Goal: Task Accomplishment & Management: Manage account settings

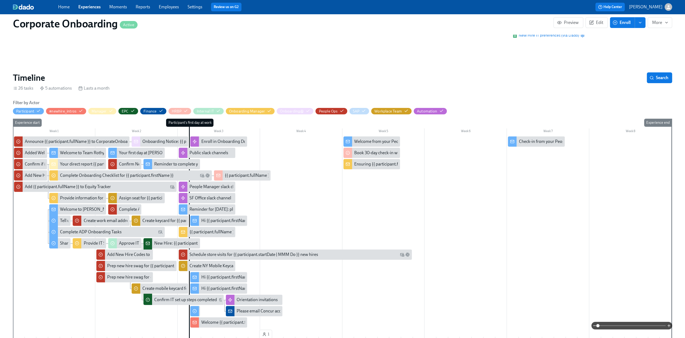
scroll to position [54, 0]
click at [90, 11] on div "Home Experiences Moments Reports Employees Settings Review us on G2" at bounding box center [211, 7] width 307 height 9
click at [89, 8] on link "Experiences" at bounding box center [89, 6] width 22 height 5
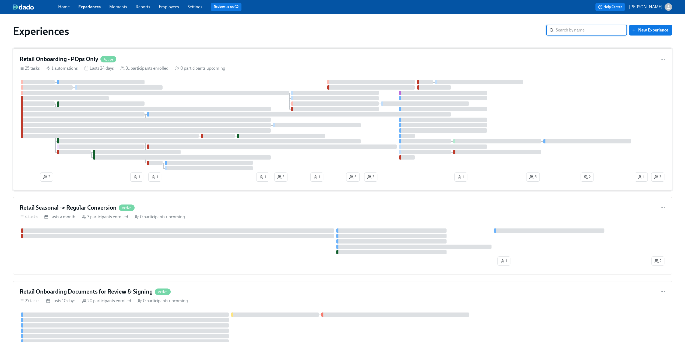
click at [80, 55] on h4 "Retail Onboarding - POps Only" at bounding box center [59, 59] width 79 height 8
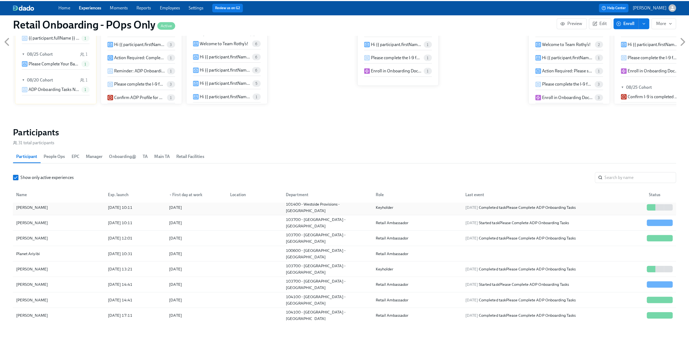
scroll to position [54, 0]
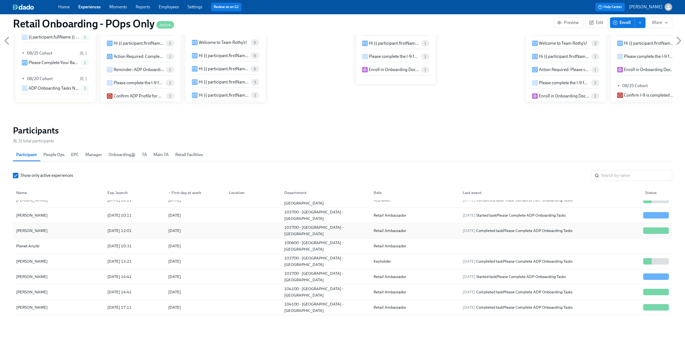
click at [57, 231] on div "[PERSON_NAME]" at bounding box center [58, 230] width 89 height 11
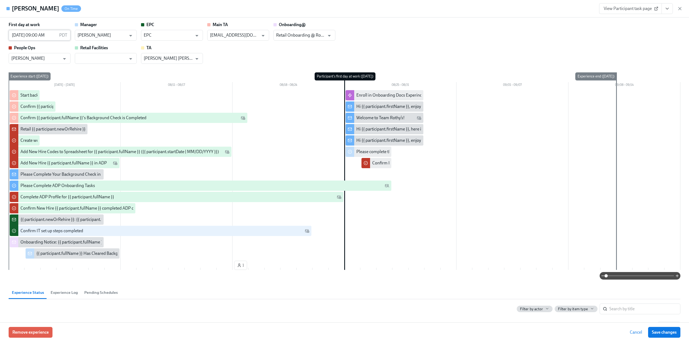
click at [51, 35] on input "[DATE] 09:00 AM" at bounding box center [33, 35] width 48 height 11
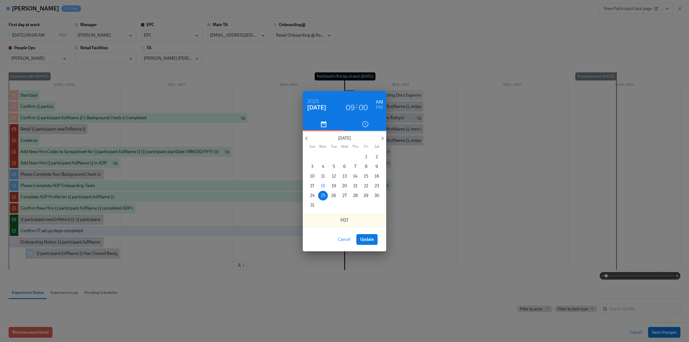
click at [324, 185] on p "18" at bounding box center [323, 186] width 4 height 6
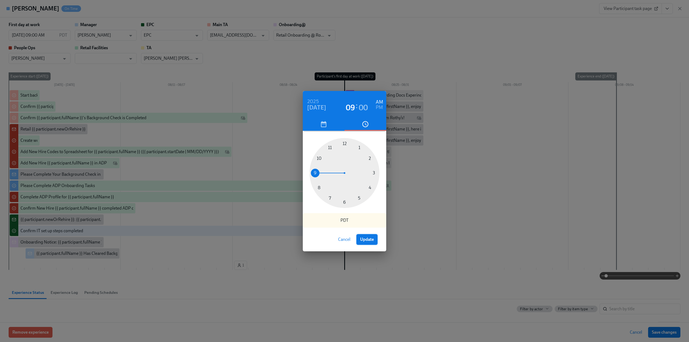
click at [370, 240] on span "Update" at bounding box center [367, 239] width 14 height 5
type input "[DATE] 09:00 AM"
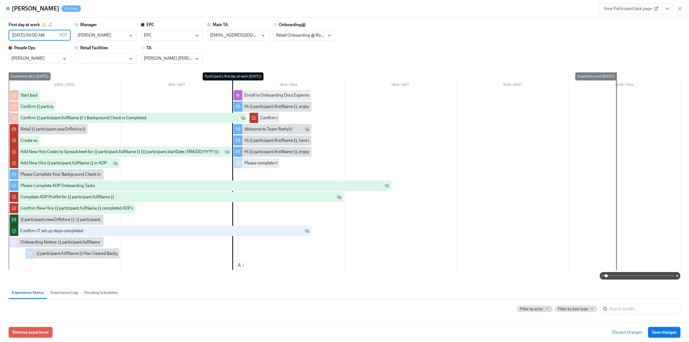
click at [664, 331] on span "Save changes" at bounding box center [664, 332] width 25 height 5
type input "[DATE] 09:00 AM"
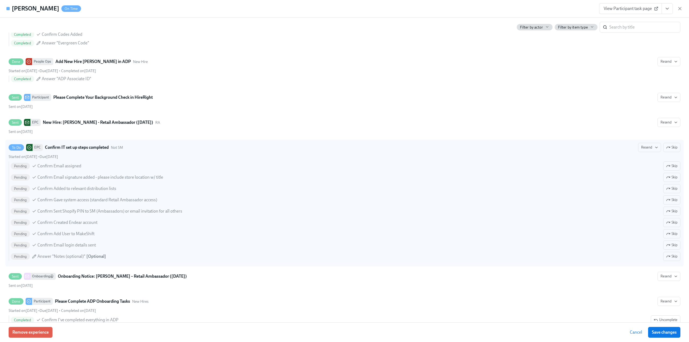
scroll to position [475, 0]
